Goal: Task Accomplishment & Management: Use online tool/utility

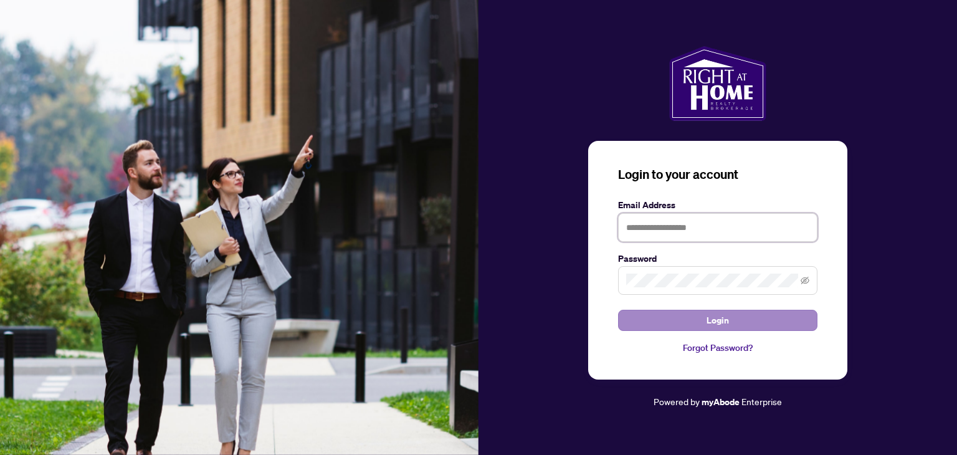
type input "**********"
click at [688, 317] on button "Login" at bounding box center [717, 320] width 199 height 21
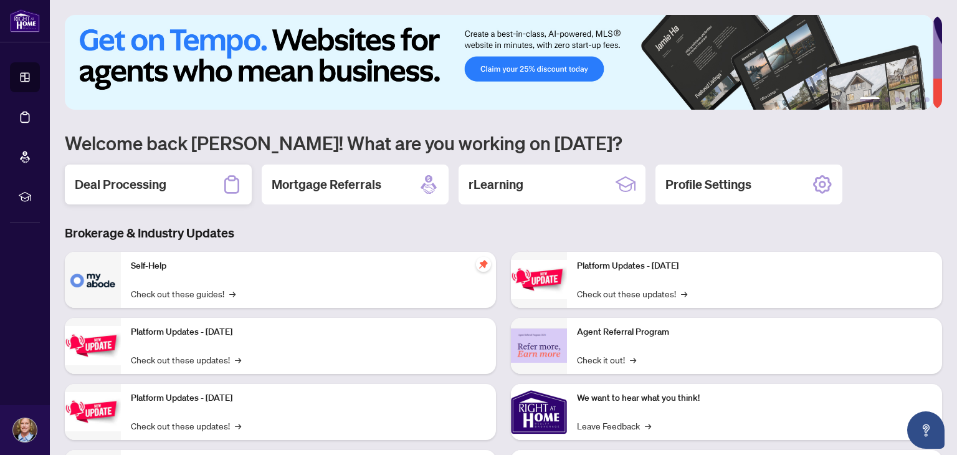
click at [103, 182] on h2 "Deal Processing" at bounding box center [121, 184] width 92 height 17
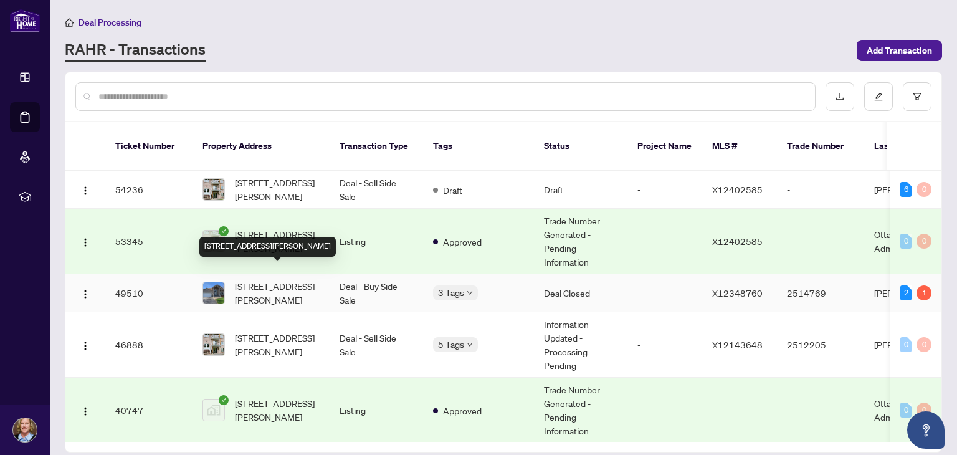
click at [270, 280] on span "[STREET_ADDRESS][PERSON_NAME]" at bounding box center [277, 292] width 85 height 27
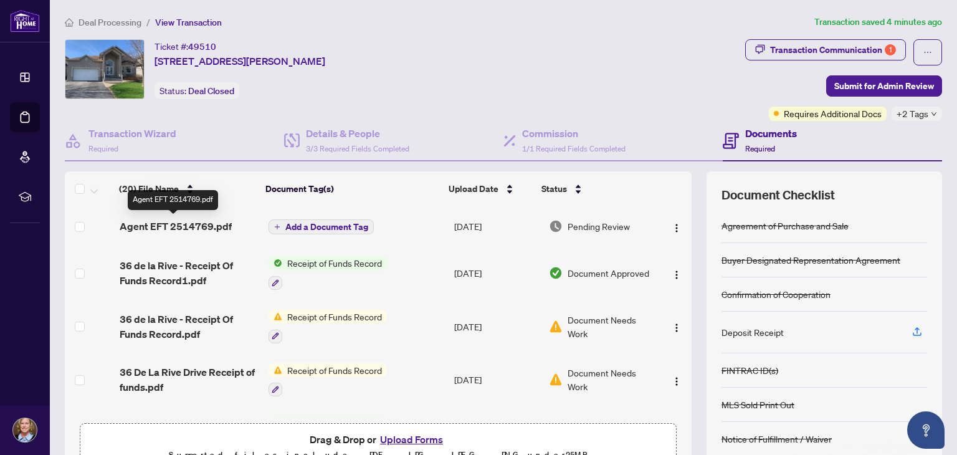
click at [201, 224] on span "Agent EFT 2514769.pdf" at bounding box center [176, 226] width 112 height 15
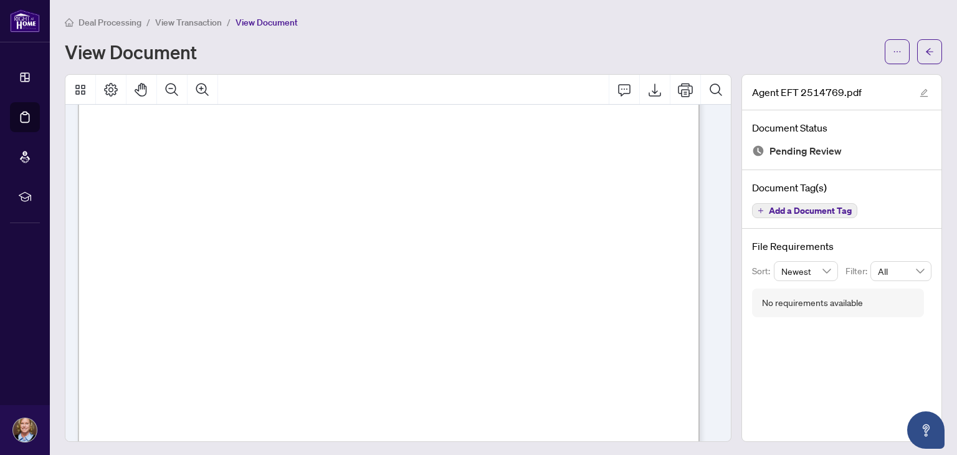
scroll to position [118, 0]
